Goal: Navigation & Orientation: Find specific page/section

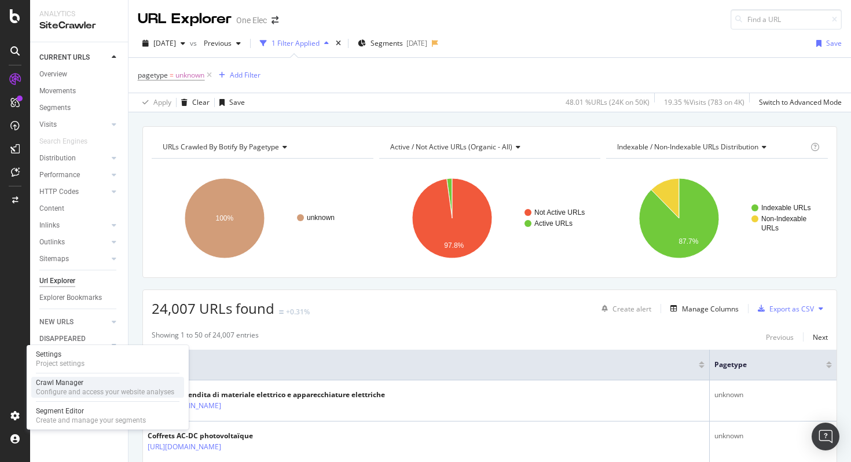
click at [79, 382] on div "Crawl Manager" at bounding box center [105, 382] width 138 height 9
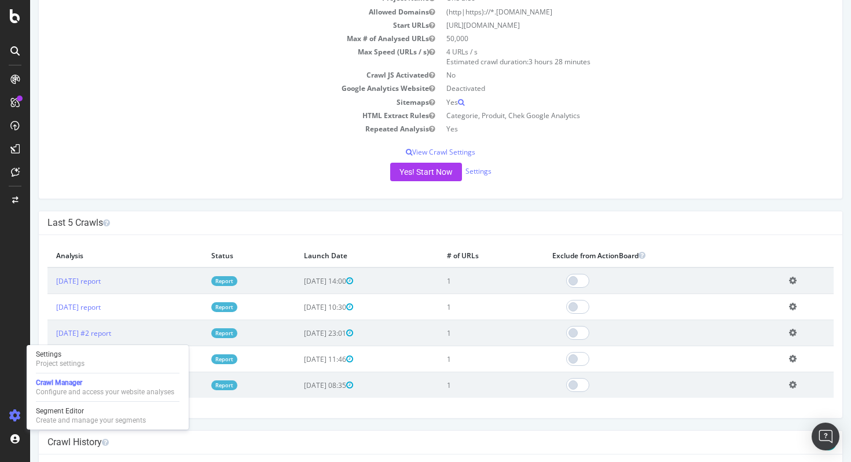
scroll to position [142, 0]
click at [295, 197] on div "Configure your New Analysis Now! Project Name One Elec Allowed Domains (http|ht…" at bounding box center [440, 77] width 805 height 241
click at [251, 434] on div "Crawl History" at bounding box center [441, 442] width 804 height 24
click at [16, 416] on icon at bounding box center [15, 416] width 12 height 12
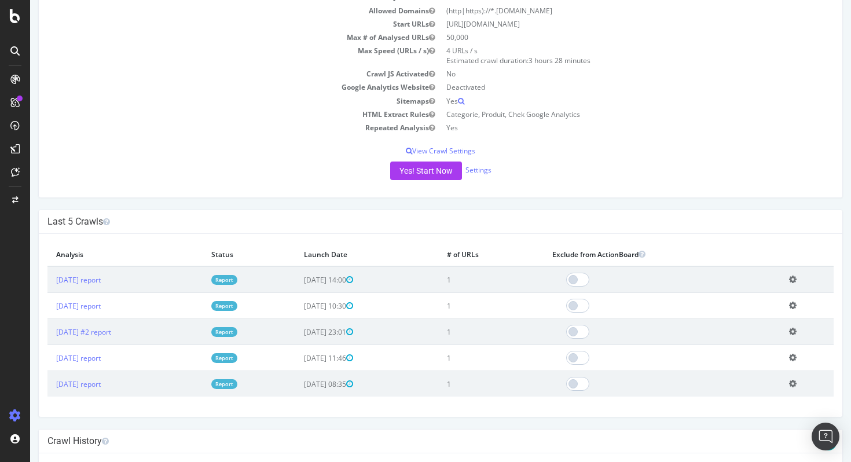
click at [603, 142] on div "Project Name One Elec Allowed Domains (http|https)://*.[DOMAIN_NAME] Start URLs…" at bounding box center [441, 89] width 804 height 216
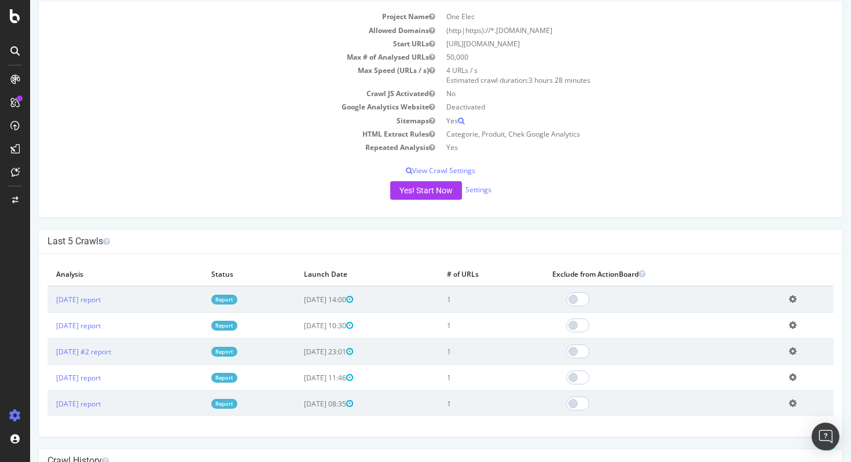
click at [650, 131] on td "Categorie, Produit, Chek Google Analytics" at bounding box center [637, 133] width 393 height 13
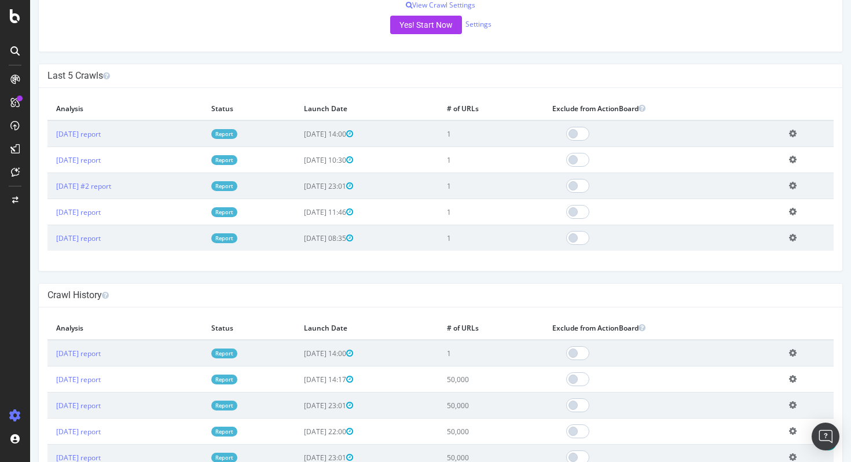
scroll to position [281, 0]
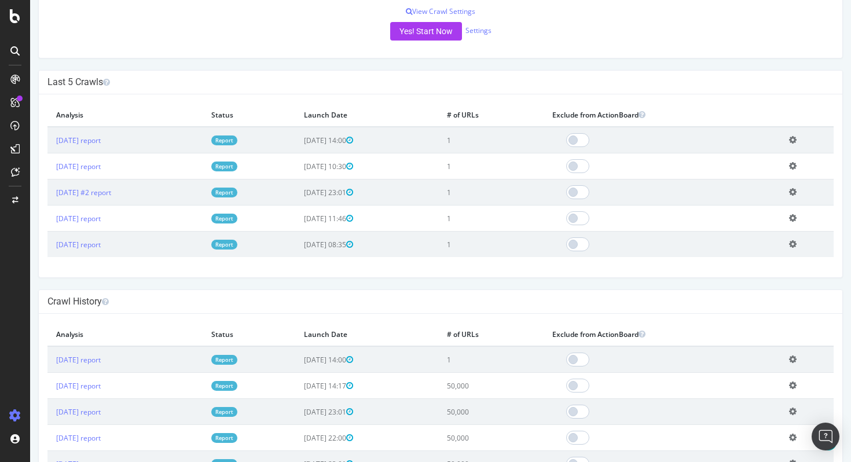
click at [320, 77] on h4 "Last 5 Crawls" at bounding box center [440, 82] width 786 height 12
